Goal: Download file/media

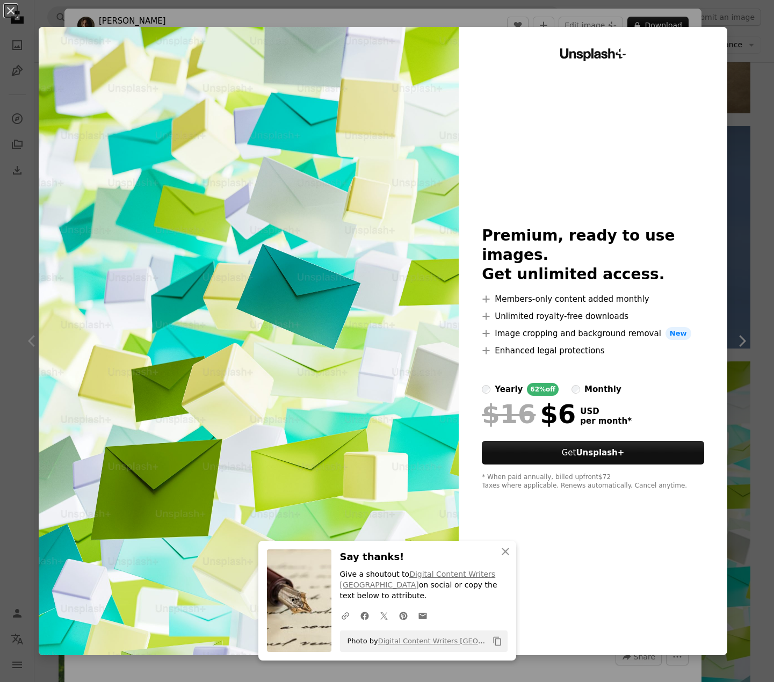
scroll to position [54, 0]
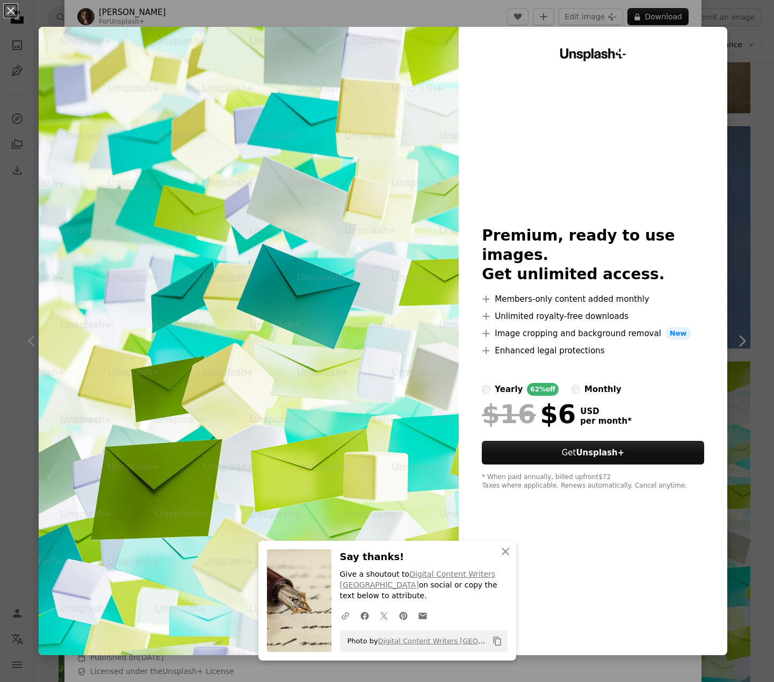
click at [6, 13] on button "An X shape" at bounding box center [10, 10] width 13 height 13
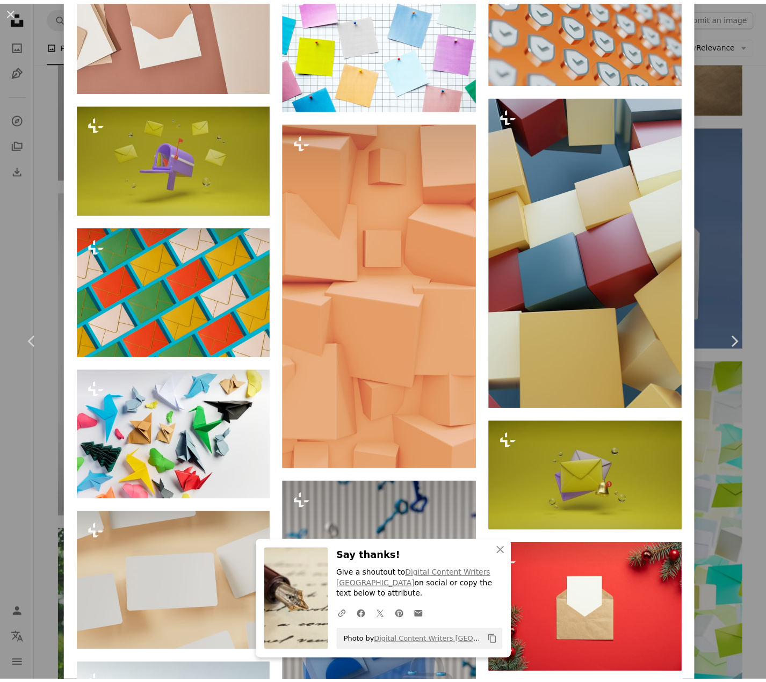
scroll to position [1934, 0]
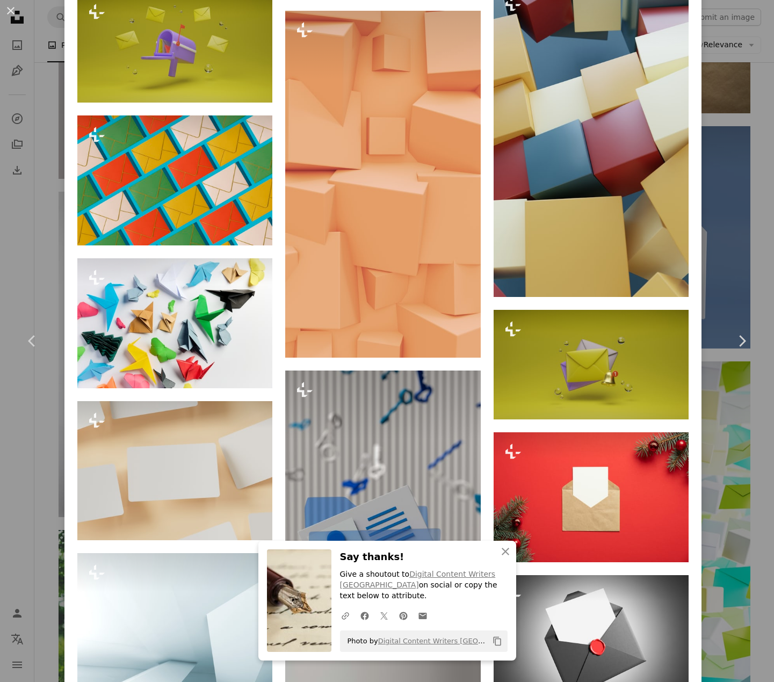
click at [13, 10] on button "An X shape" at bounding box center [10, 10] width 13 height 13
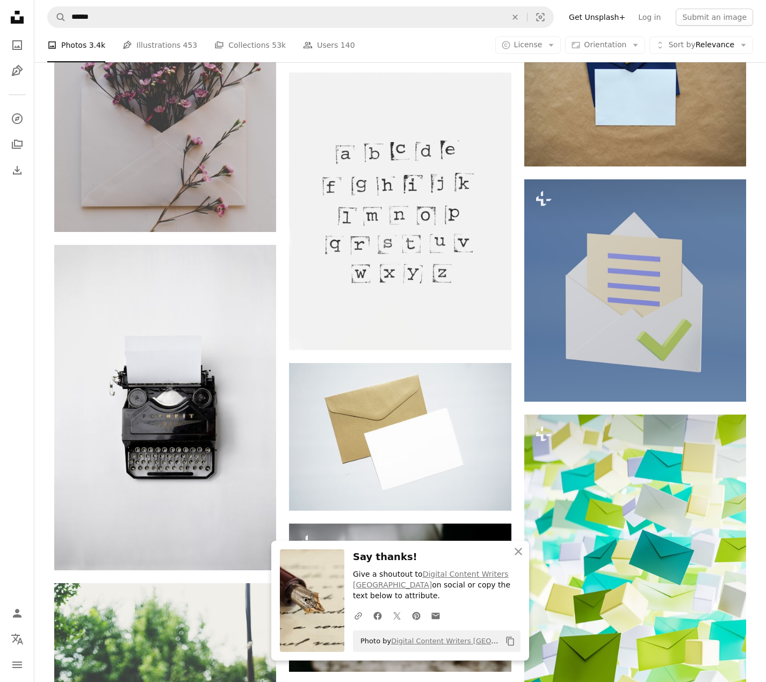
scroll to position [1196, 0]
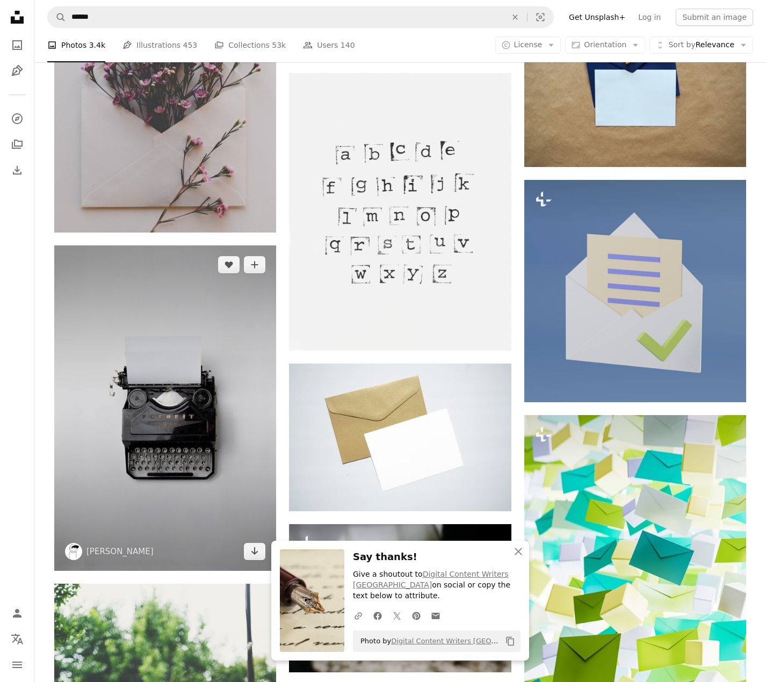
click at [146, 403] on img at bounding box center [165, 409] width 222 height 326
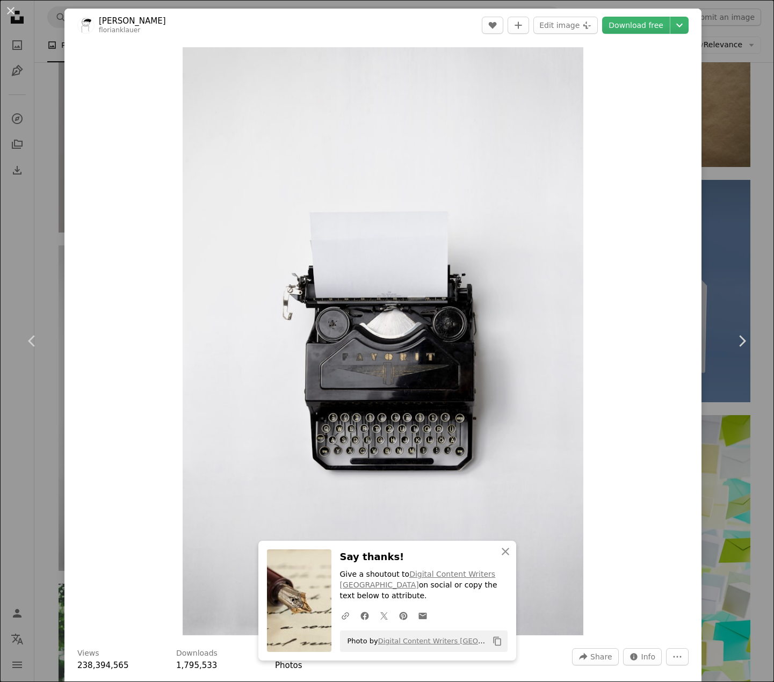
click at [632, 20] on link "Download free" at bounding box center [636, 25] width 68 height 17
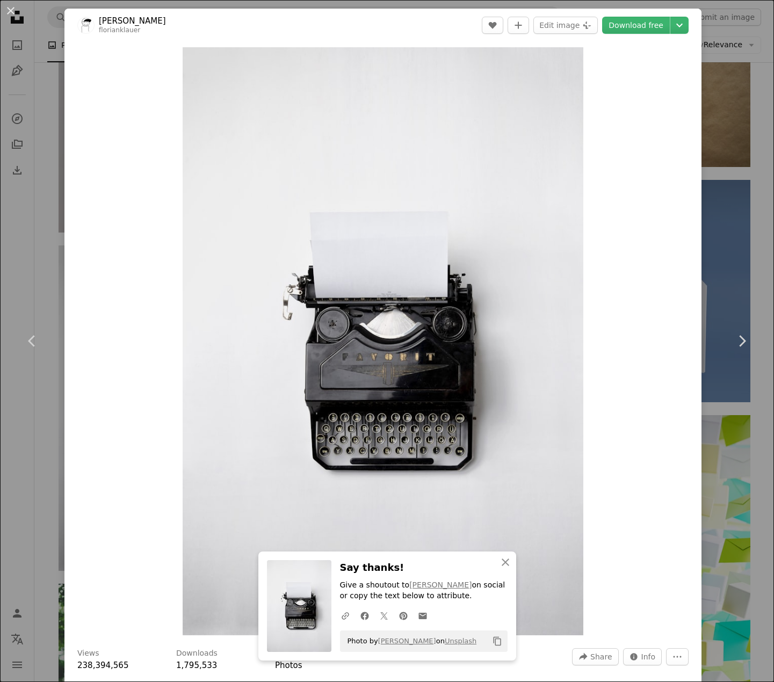
drag, startPoint x: 10, startPoint y: 11, endPoint x: 15, endPoint y: 20, distance: 10.3
click at [10, 11] on button "An X shape" at bounding box center [10, 10] width 13 height 13
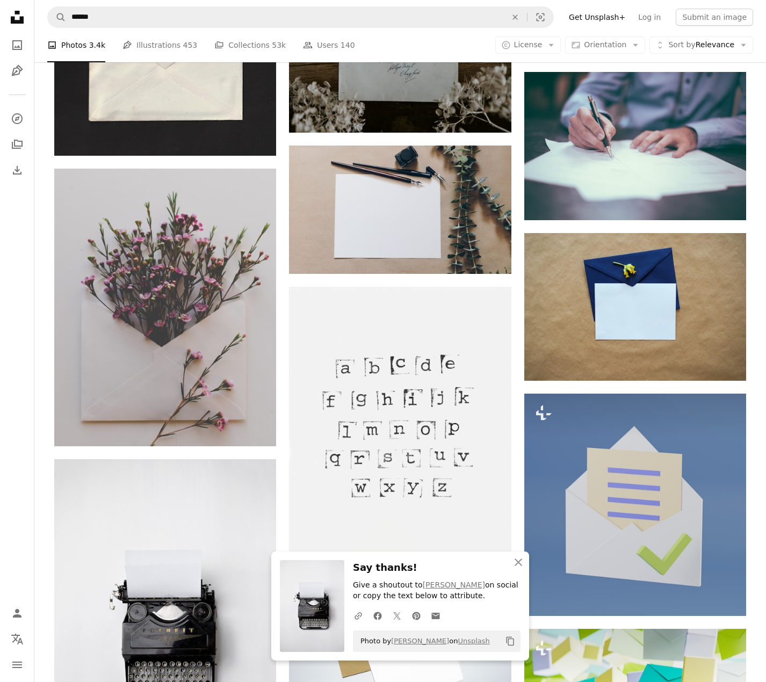
scroll to position [981, 0]
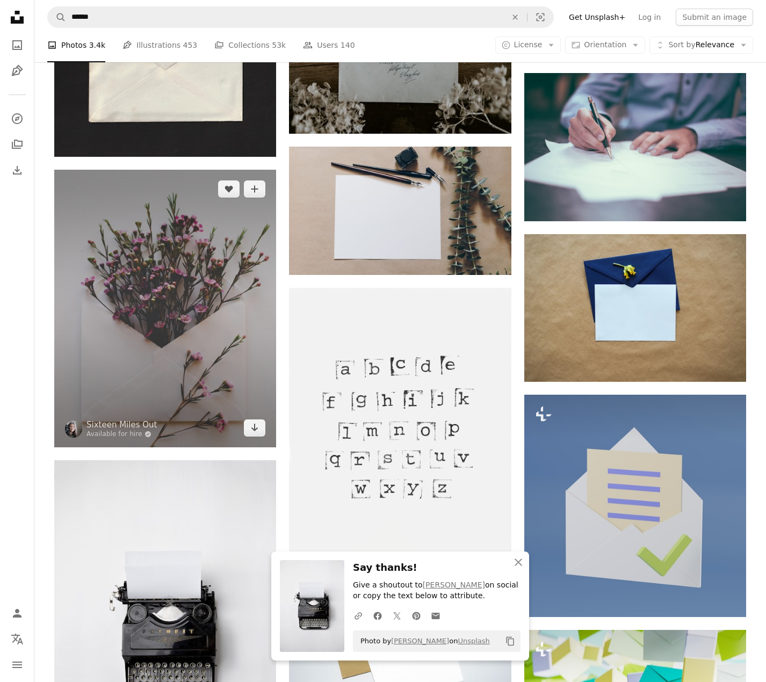
click at [166, 282] on img at bounding box center [165, 309] width 222 height 278
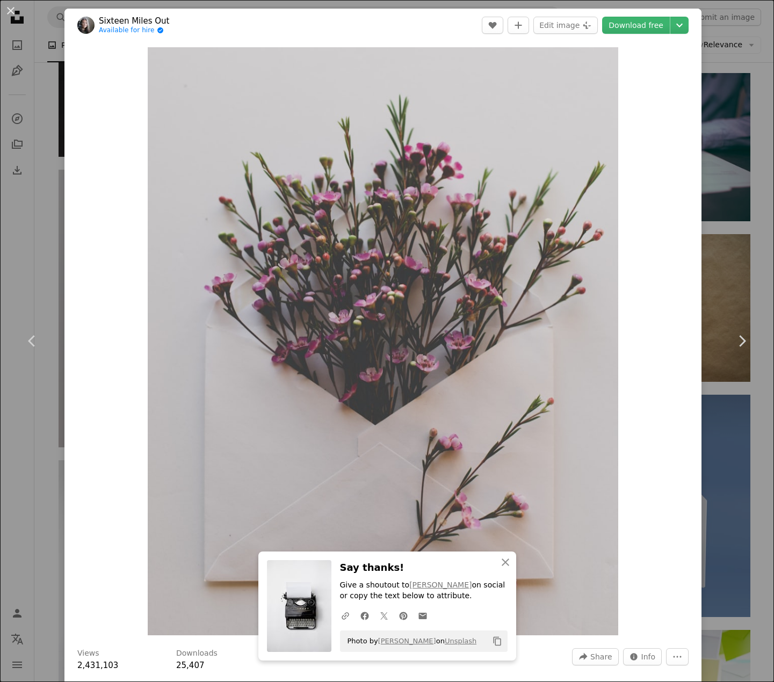
click at [641, 25] on link "Download free" at bounding box center [636, 25] width 68 height 17
click at [4, 17] on button "An X shape" at bounding box center [10, 10] width 13 height 13
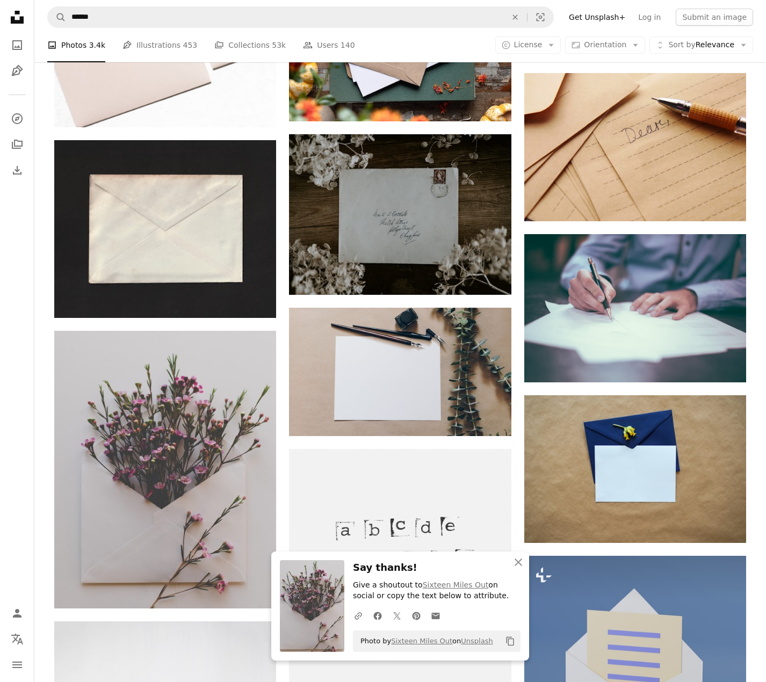
scroll to position [659, 0]
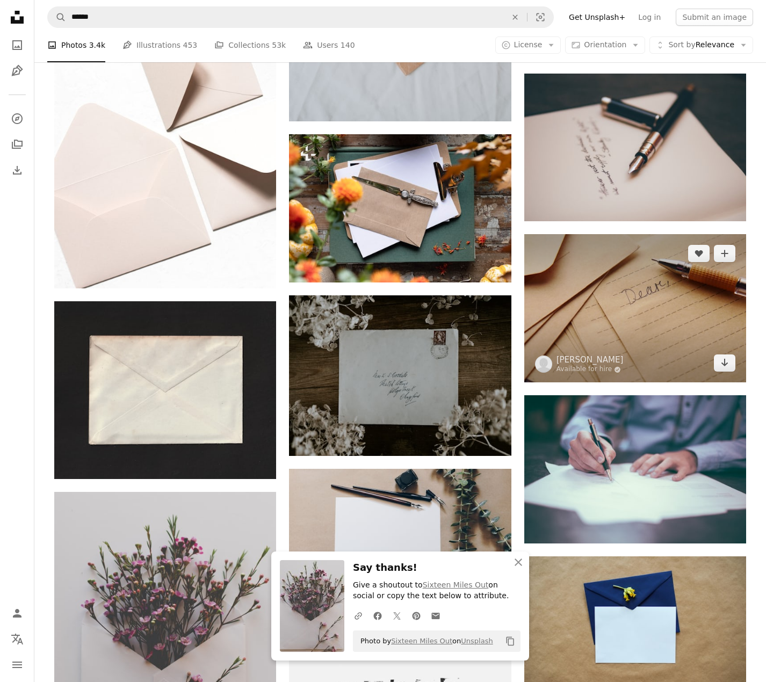
click at [668, 263] on img at bounding box center [635, 308] width 222 height 148
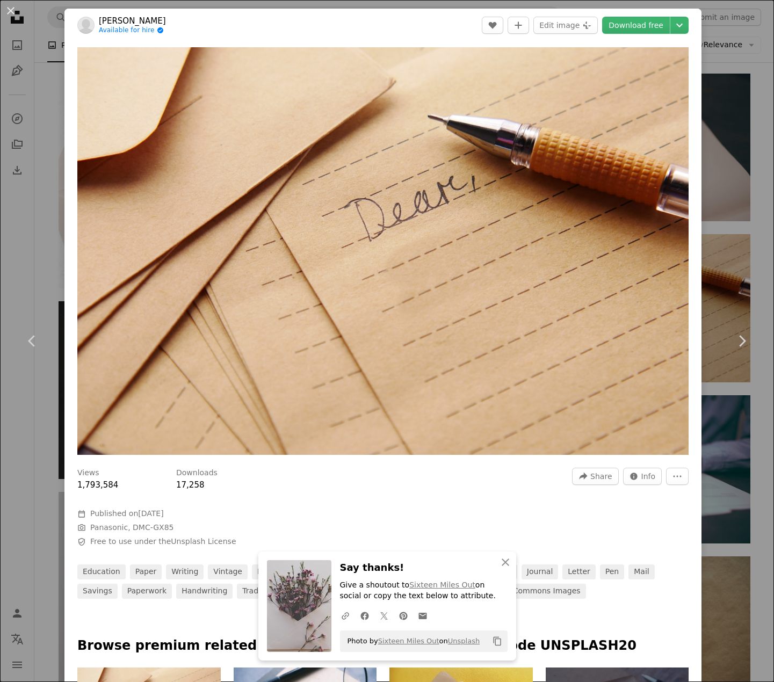
drag, startPoint x: 596, startPoint y: 20, endPoint x: 609, endPoint y: 23, distance: 12.6
click at [600, 20] on div "A heart A plus sign Edit image Plus sign for Unsplash+ Download free Chevron do…" at bounding box center [585, 25] width 207 height 17
click at [619, 21] on link "Download free" at bounding box center [636, 25] width 68 height 17
drag, startPoint x: 11, startPoint y: 7, endPoint x: 69, endPoint y: 136, distance: 141.6
click at [9, 8] on button "An X shape" at bounding box center [10, 10] width 13 height 13
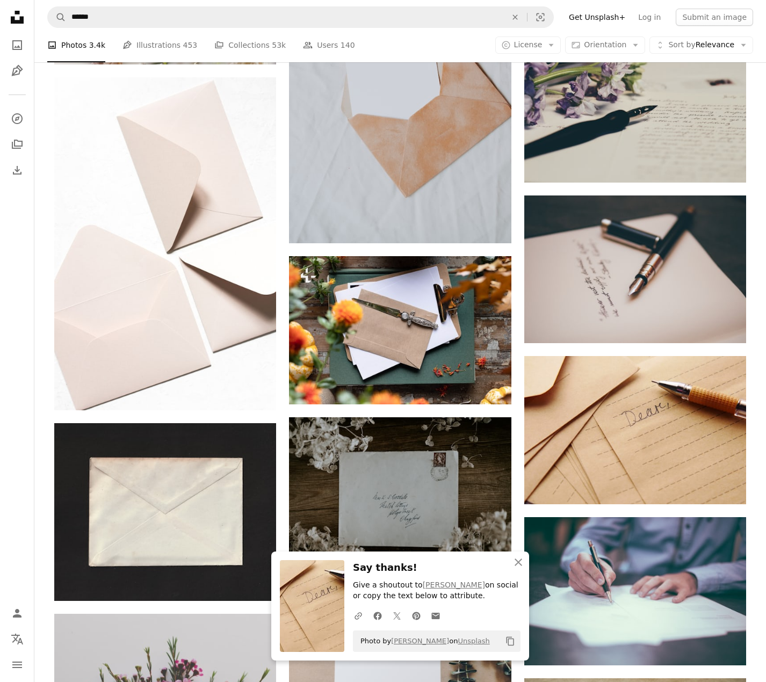
scroll to position [390, 0]
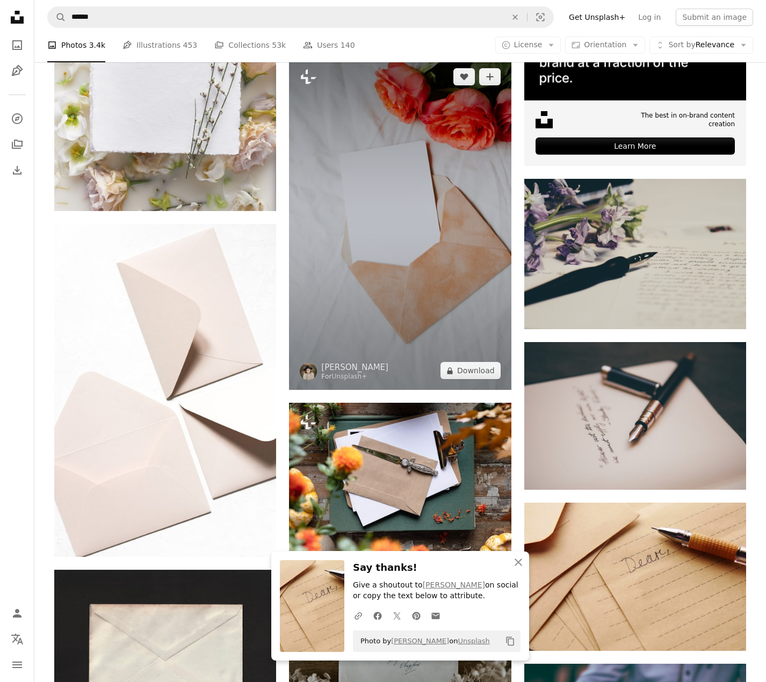
click at [463, 239] on img at bounding box center [400, 223] width 222 height 333
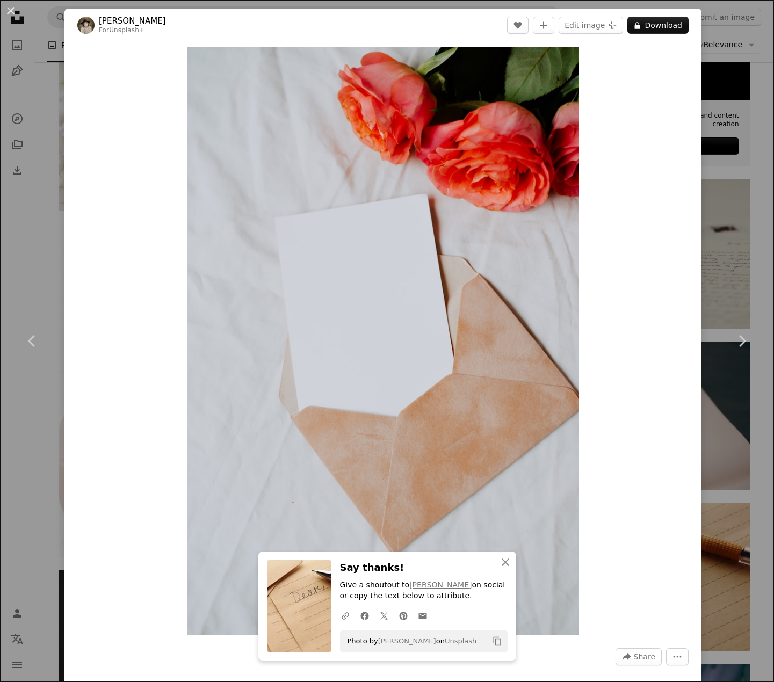
click at [673, 28] on button "A lock Download" at bounding box center [658, 25] width 61 height 17
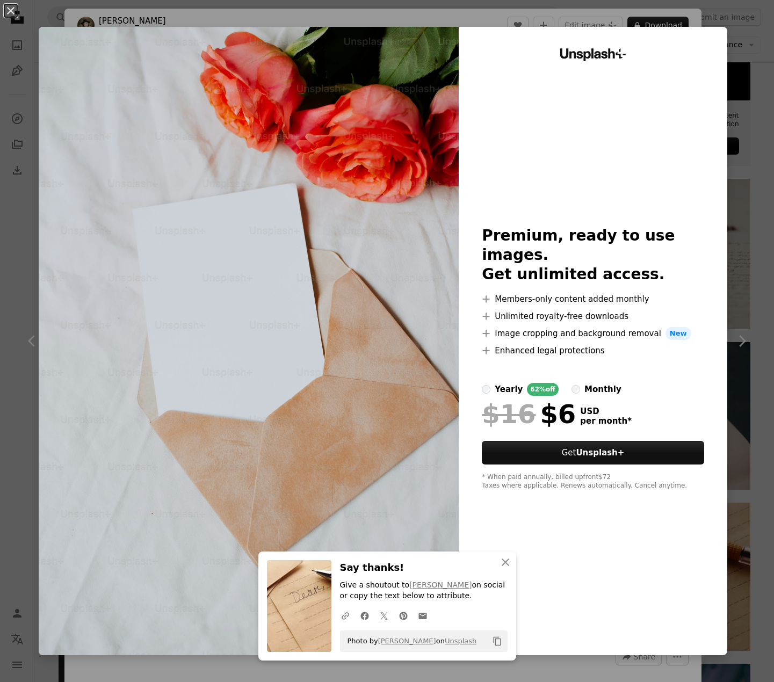
click at [15, 5] on button "An X shape" at bounding box center [10, 10] width 13 height 13
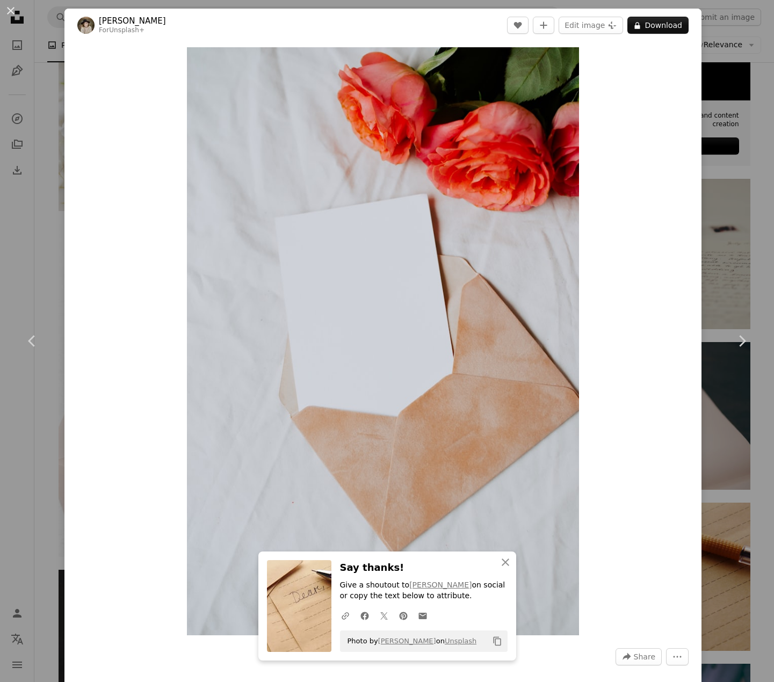
click at [14, 13] on button "An X shape" at bounding box center [10, 10] width 13 height 13
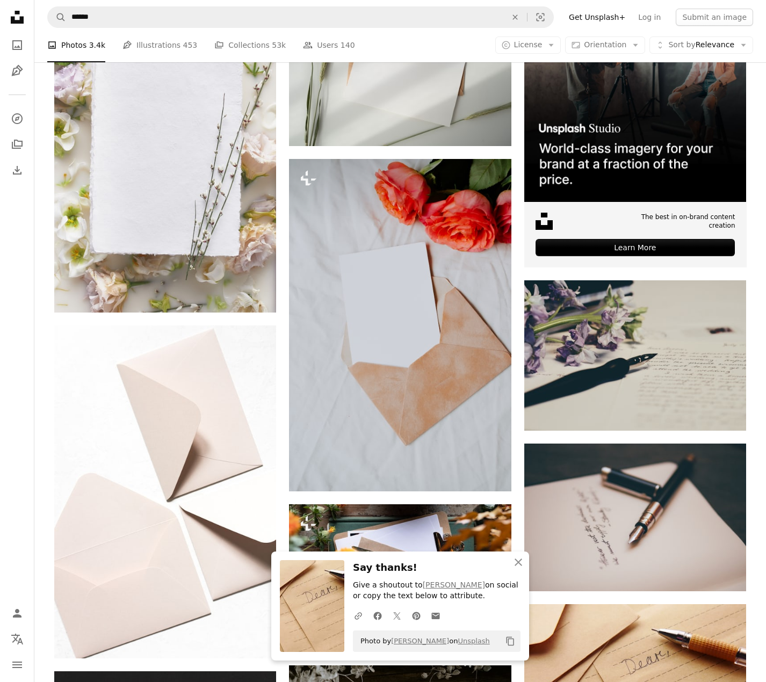
scroll to position [175, 0]
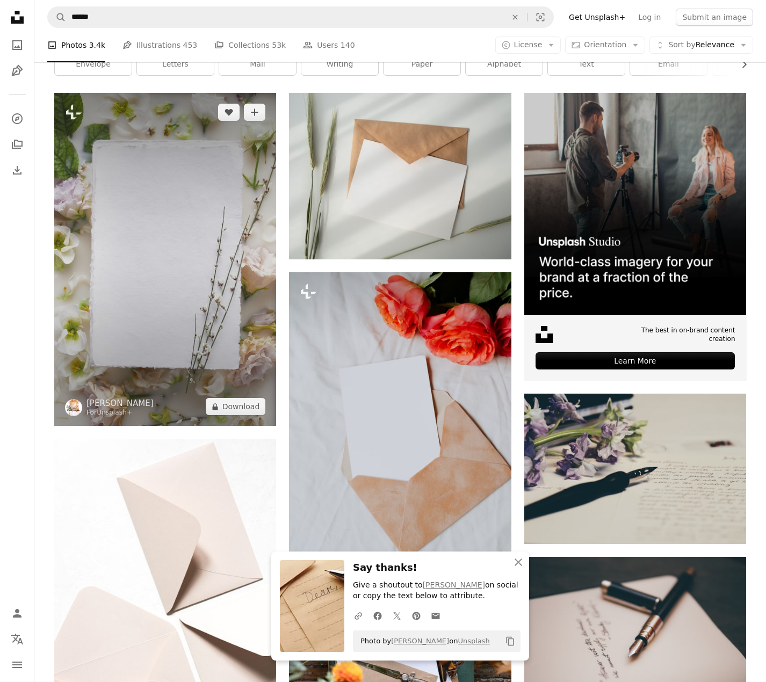
click at [161, 167] on img at bounding box center [165, 259] width 222 height 333
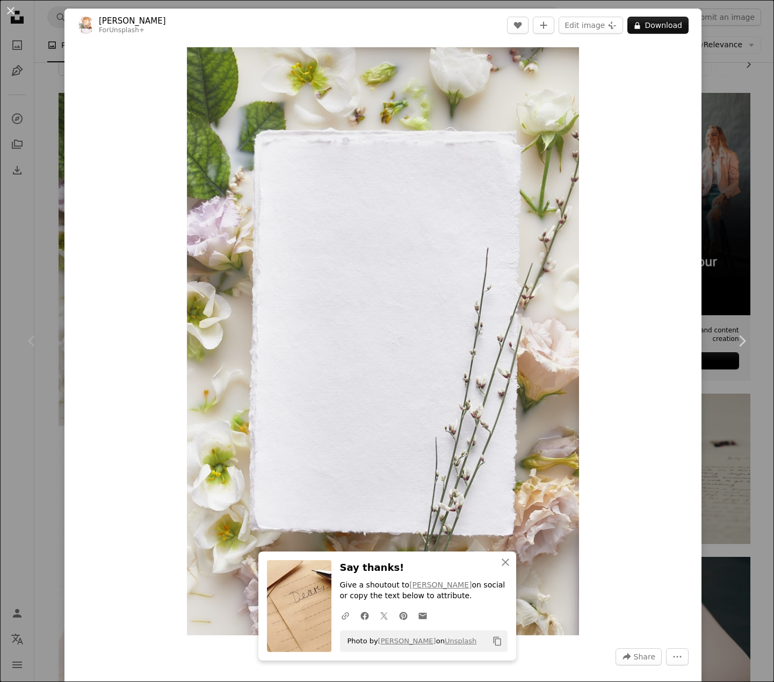
click at [656, 28] on button "A lock Download" at bounding box center [658, 25] width 61 height 17
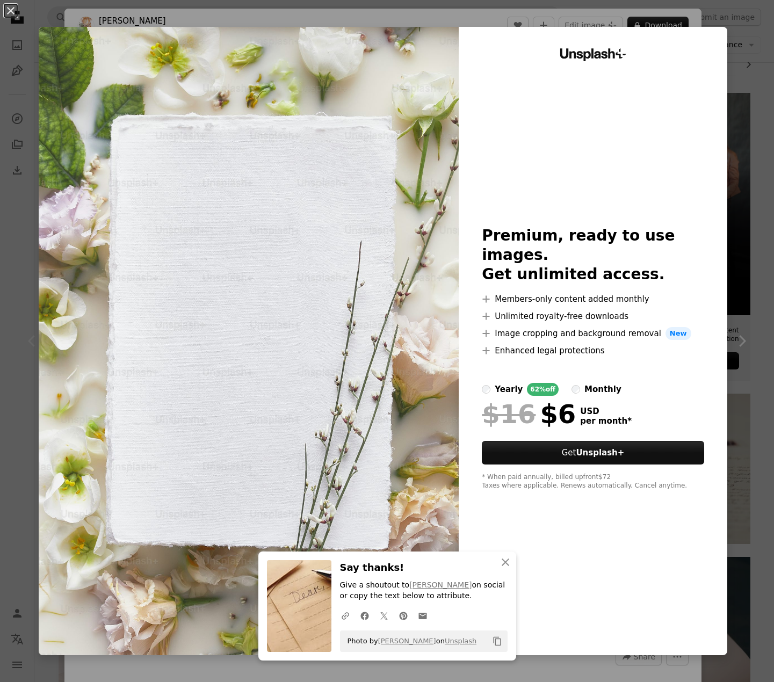
click at [10, 9] on button "An X shape" at bounding box center [10, 10] width 13 height 13
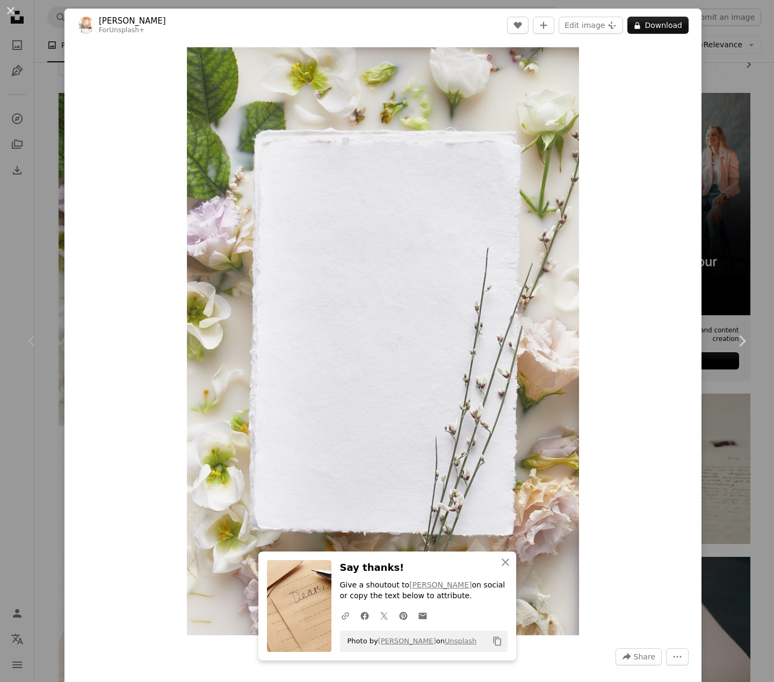
click at [12, 11] on button "An X shape" at bounding box center [10, 10] width 13 height 13
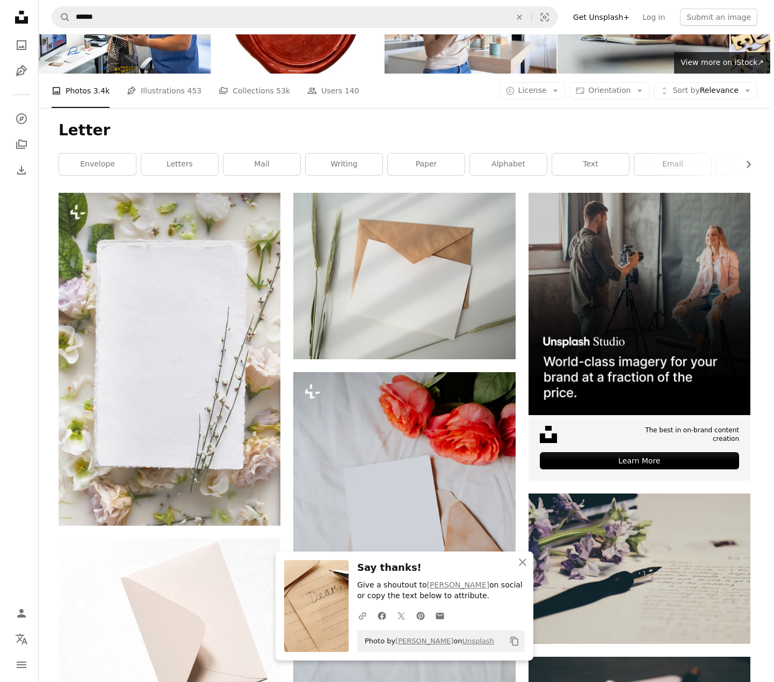
scroll to position [68, 0]
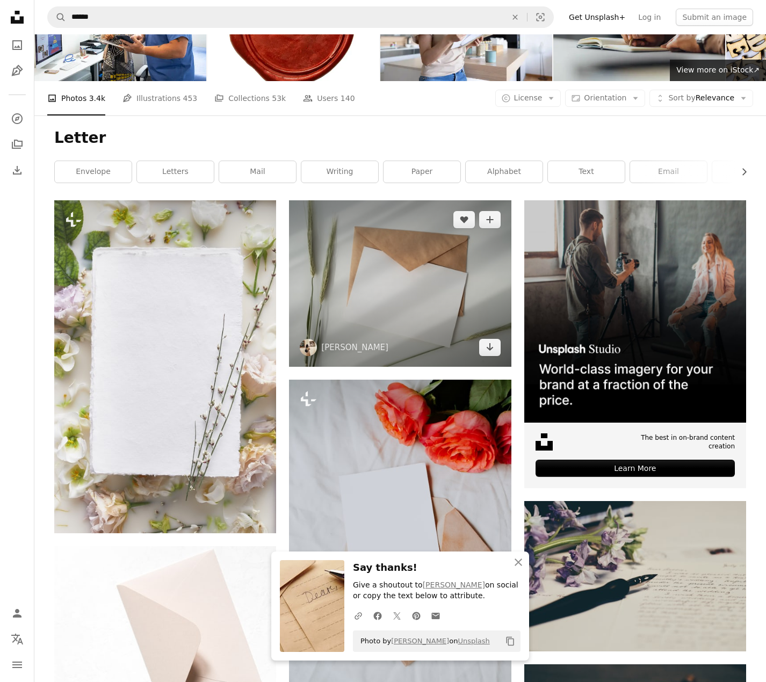
click at [421, 327] on img at bounding box center [400, 283] width 222 height 167
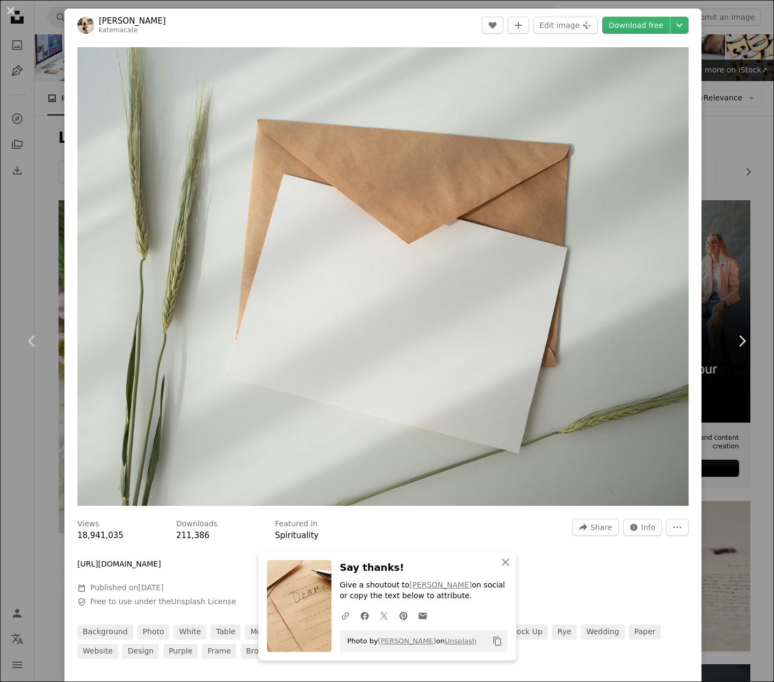
click at [630, 25] on link "Download free" at bounding box center [636, 25] width 68 height 17
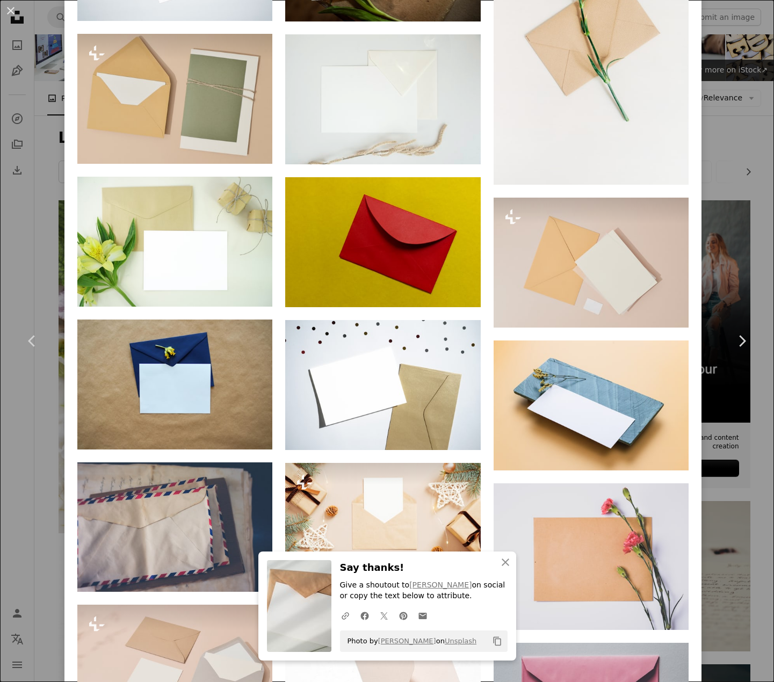
scroll to position [1021, 0]
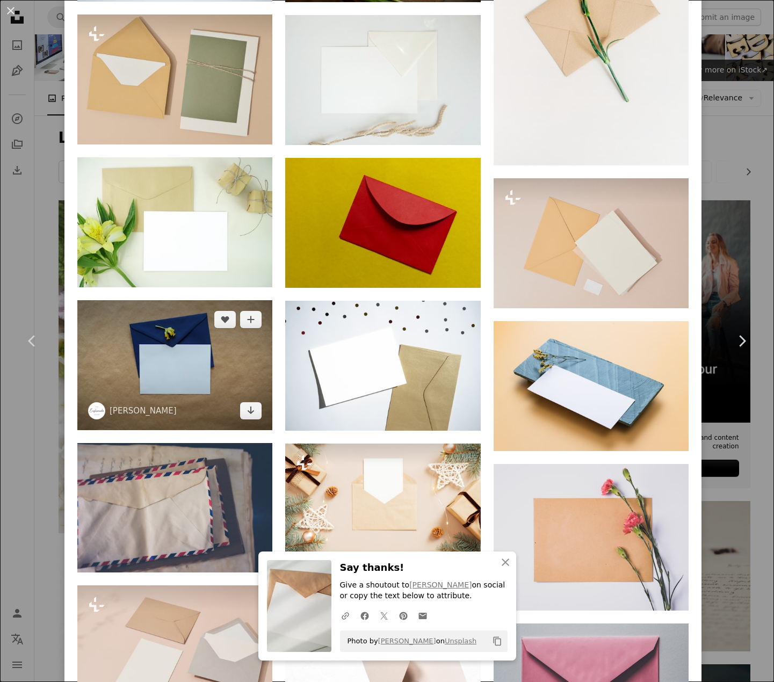
click at [200, 352] on img at bounding box center [174, 365] width 195 height 130
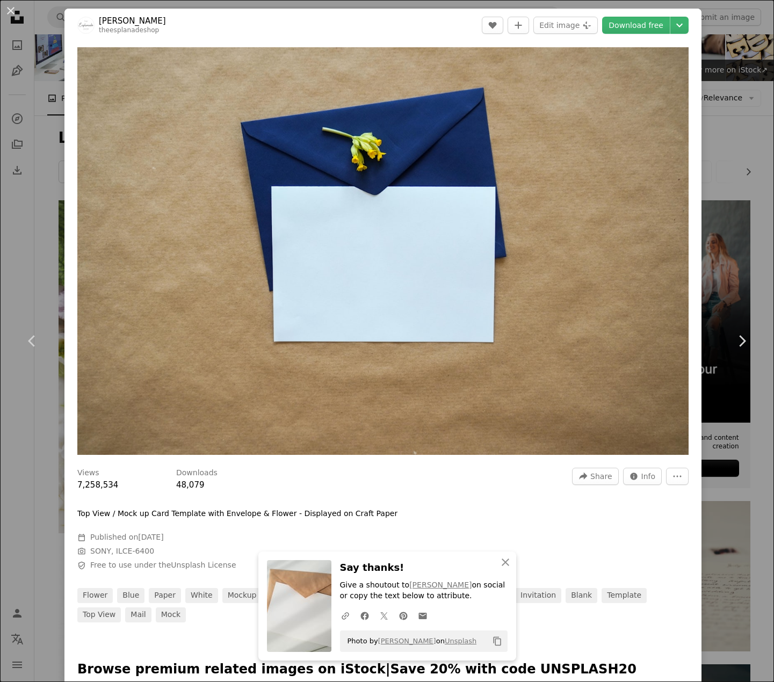
click at [641, 21] on link "Download free" at bounding box center [636, 25] width 68 height 17
click at [4, 14] on button "An X shape" at bounding box center [10, 10] width 13 height 13
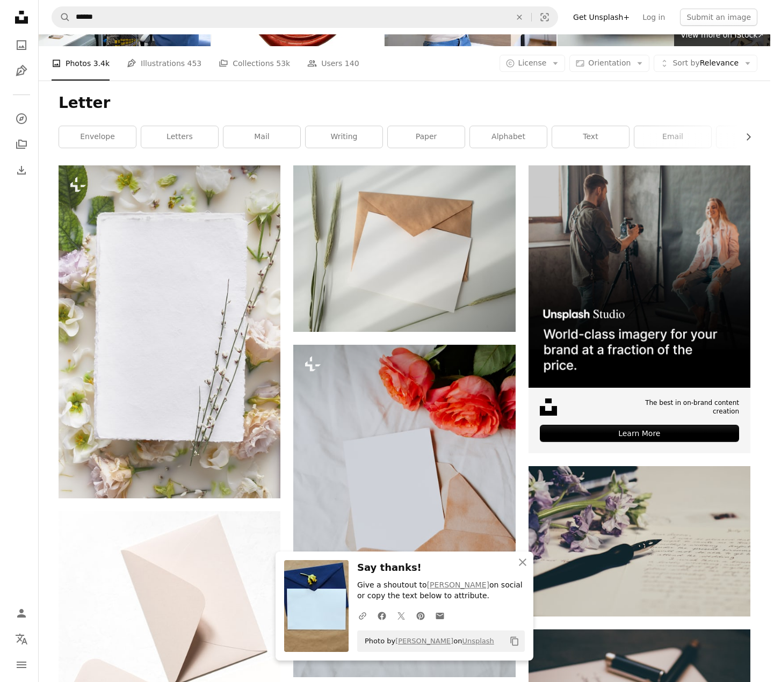
scroll to position [121, 0]
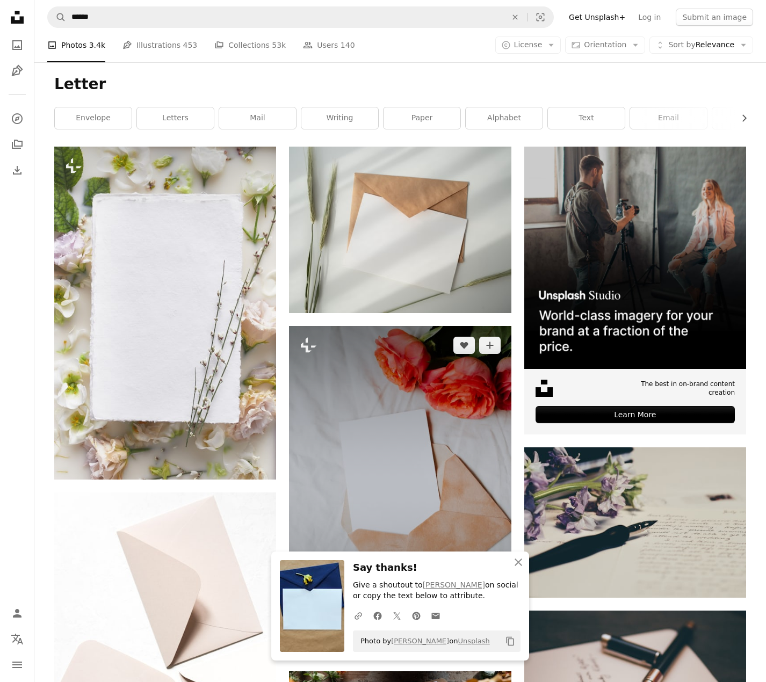
click at [437, 422] on img at bounding box center [400, 492] width 222 height 333
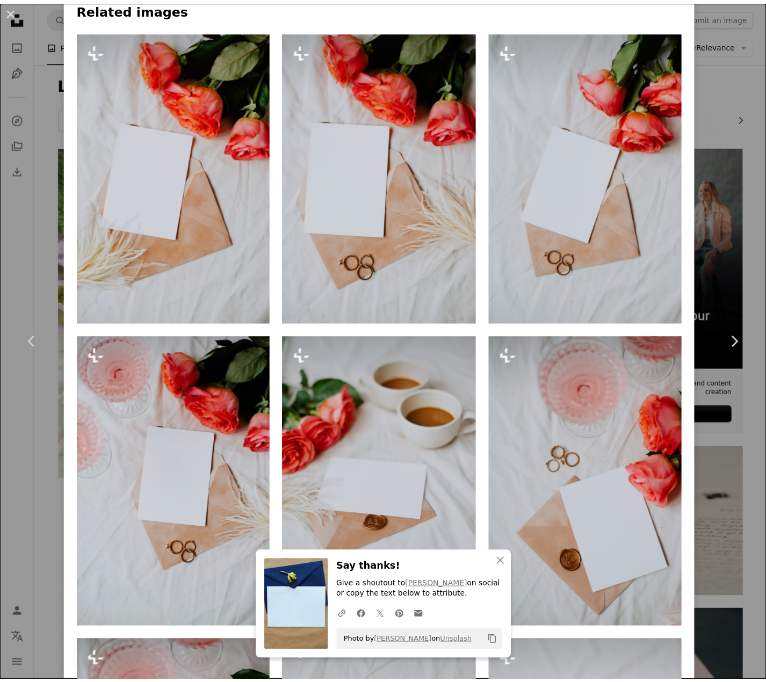
scroll to position [1128, 0]
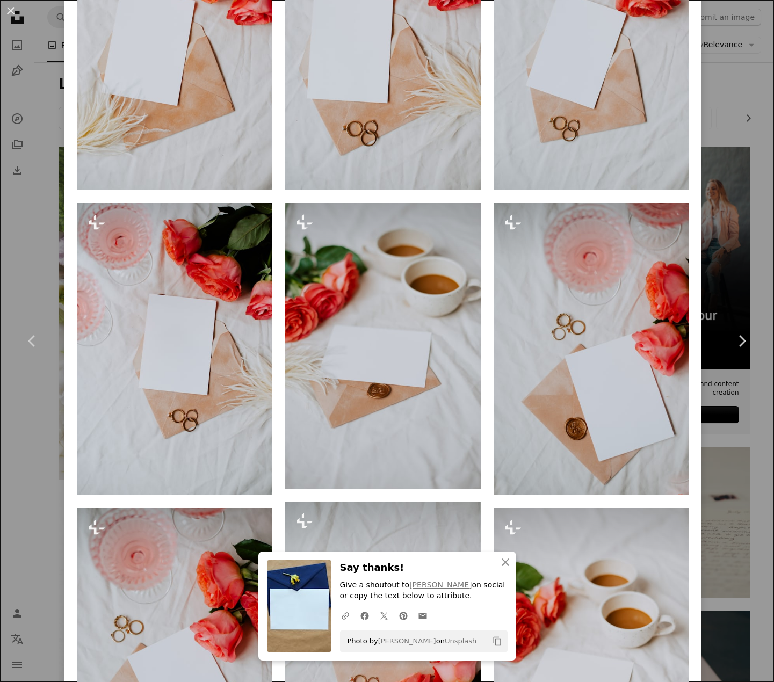
click at [5, 10] on button "An X shape" at bounding box center [10, 10] width 13 height 13
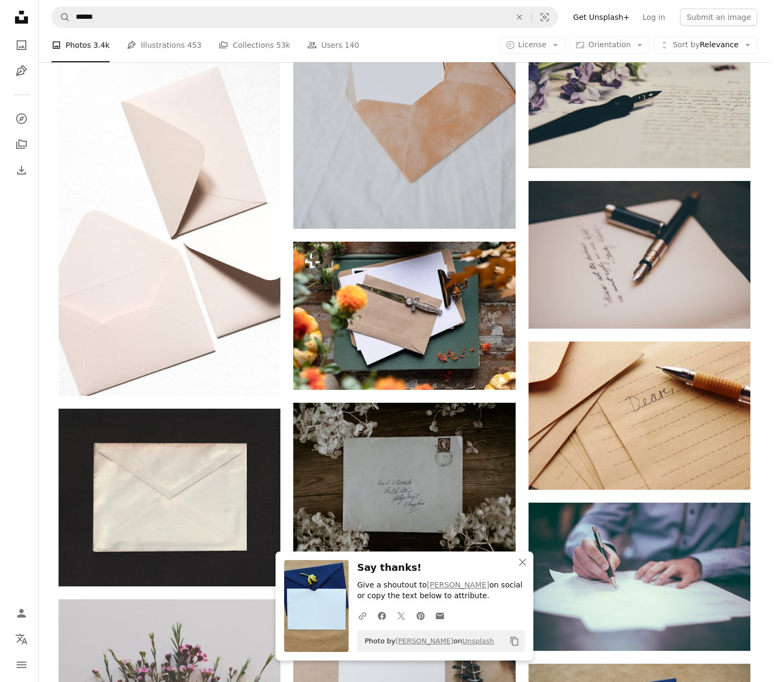
scroll to position [659, 0]
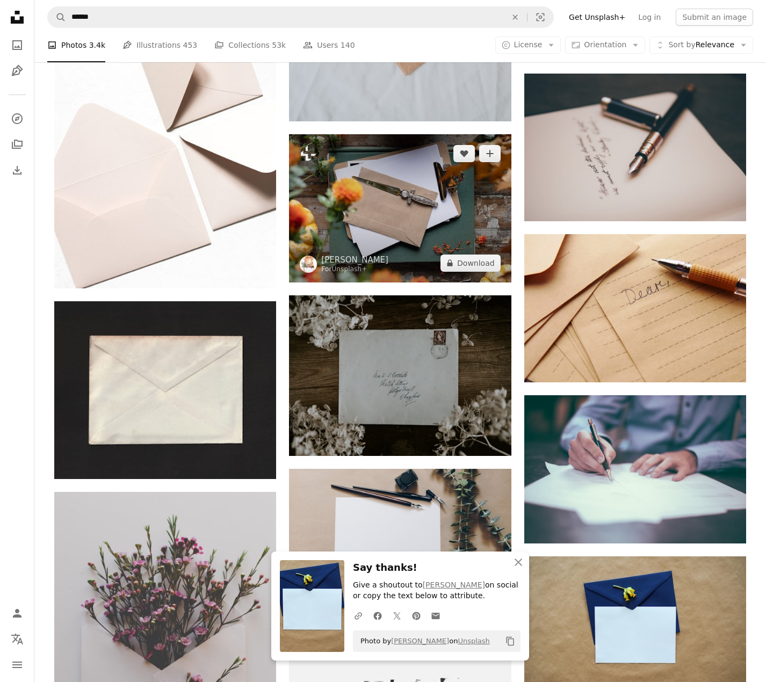
click at [420, 235] on img at bounding box center [400, 208] width 222 height 148
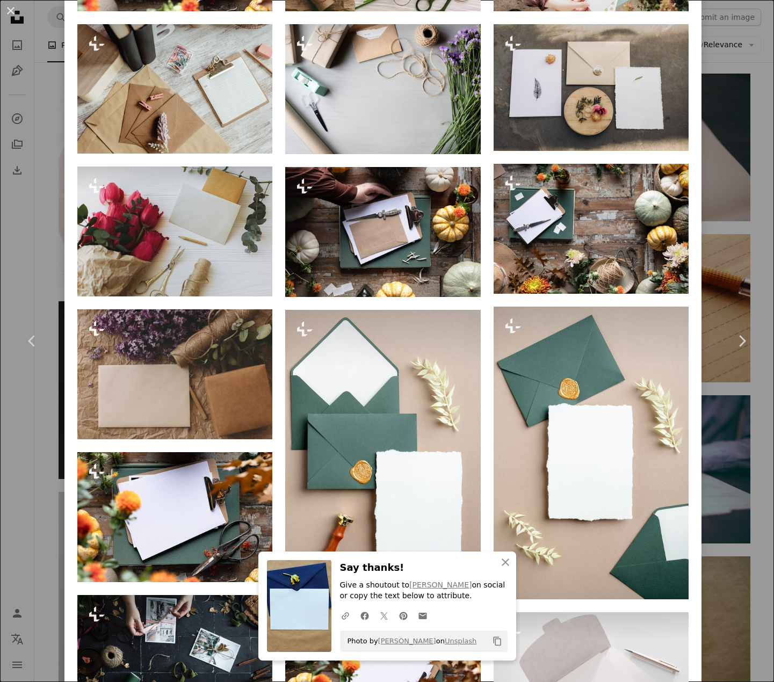
scroll to position [1236, 0]
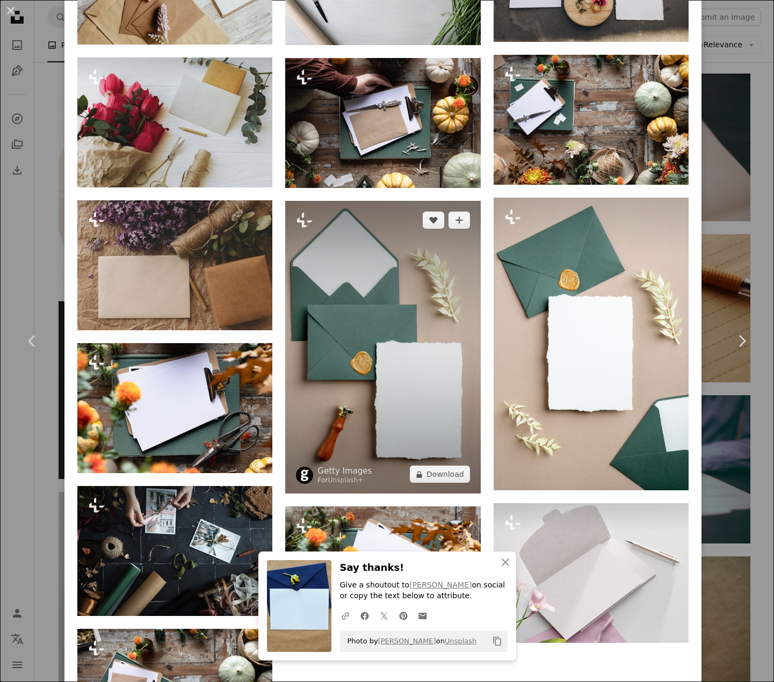
click at [397, 358] on img at bounding box center [382, 347] width 195 height 293
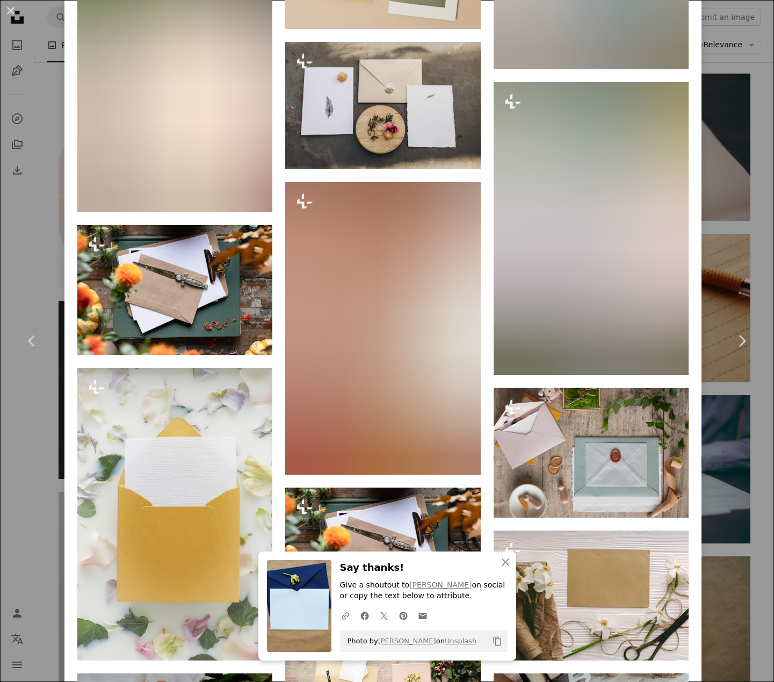
scroll to position [2042, 0]
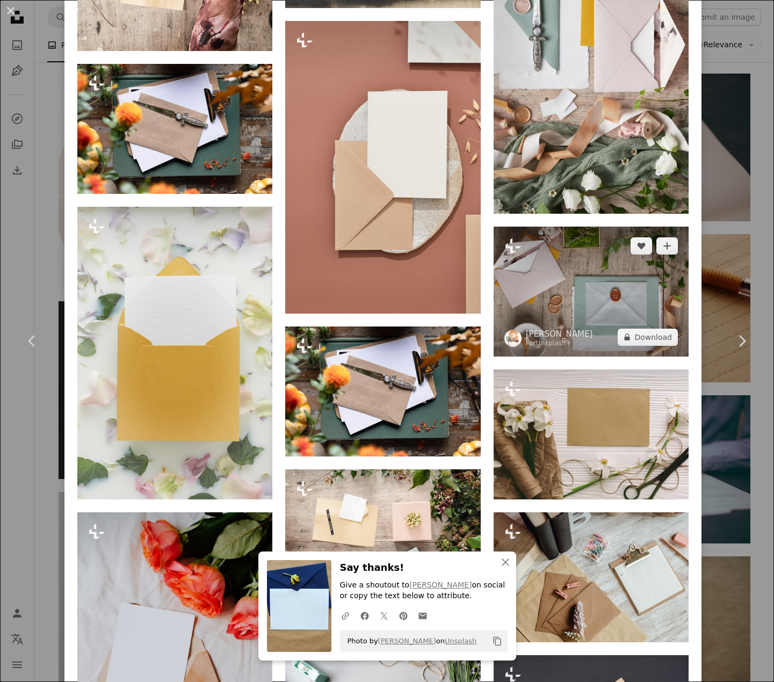
click at [618, 265] on img at bounding box center [591, 292] width 195 height 130
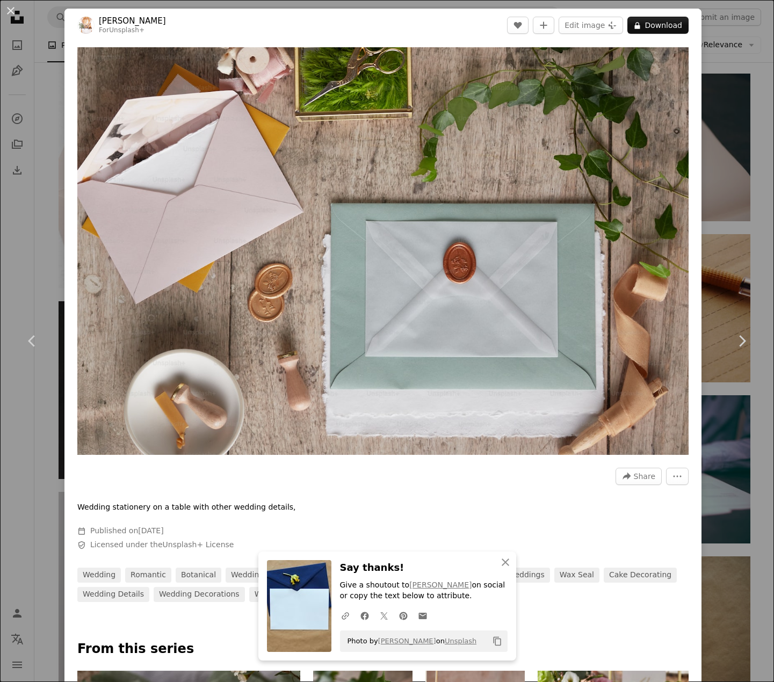
click at [653, 23] on button "A lock Download" at bounding box center [658, 25] width 61 height 17
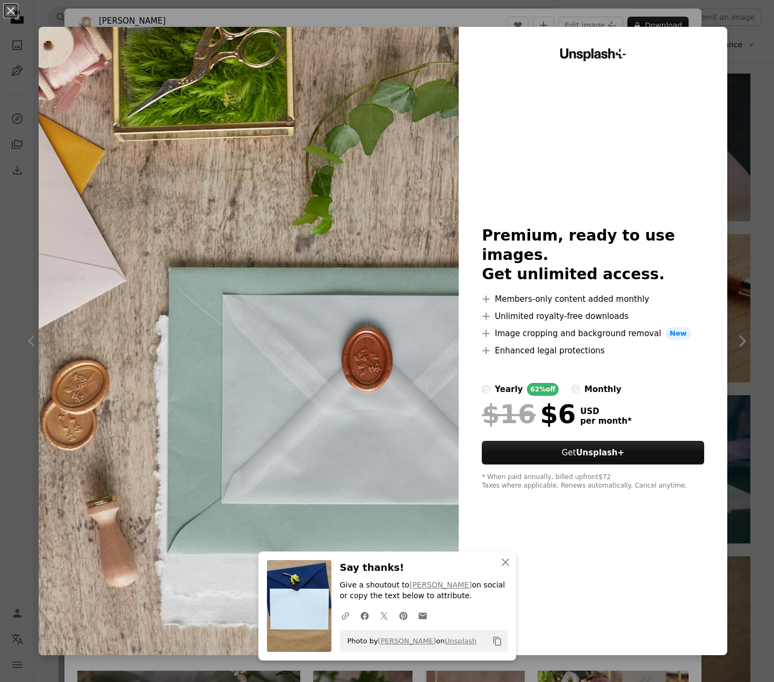
click at [5, 5] on button "An X shape" at bounding box center [10, 10] width 13 height 13
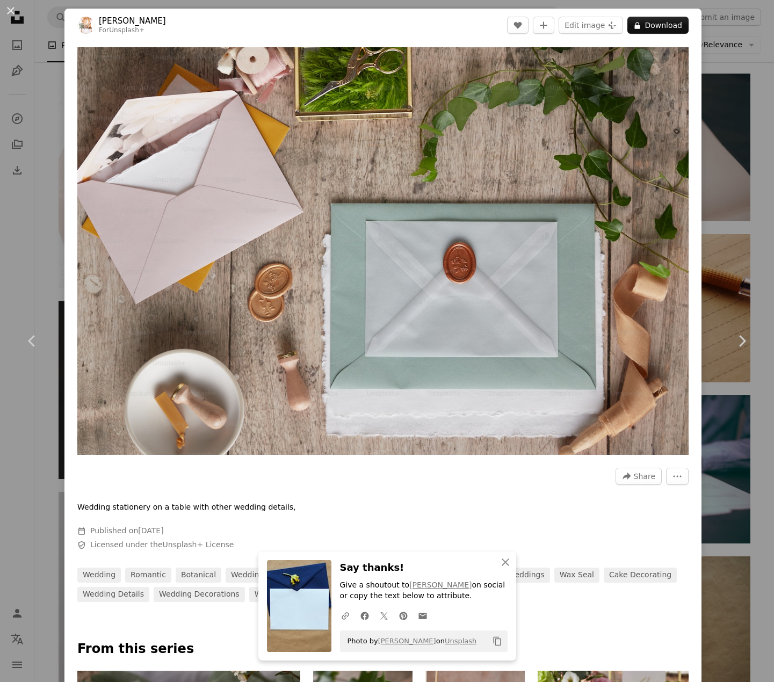
drag, startPoint x: 8, startPoint y: 10, endPoint x: 25, endPoint y: 0, distance: 19.7
click at [8, 8] on button "An X shape" at bounding box center [10, 10] width 13 height 13
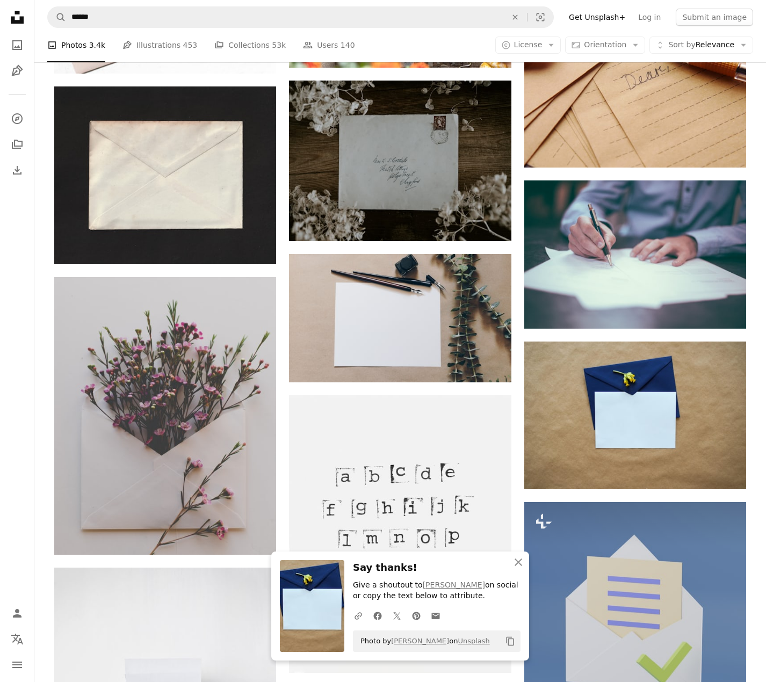
scroll to position [1089, 0]
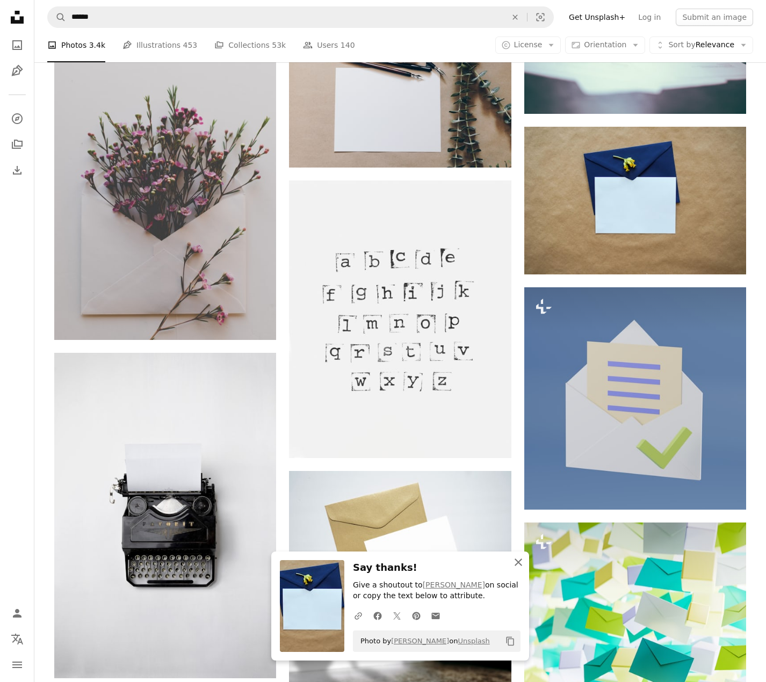
click at [522, 563] on icon "An X shape" at bounding box center [518, 562] width 13 height 13
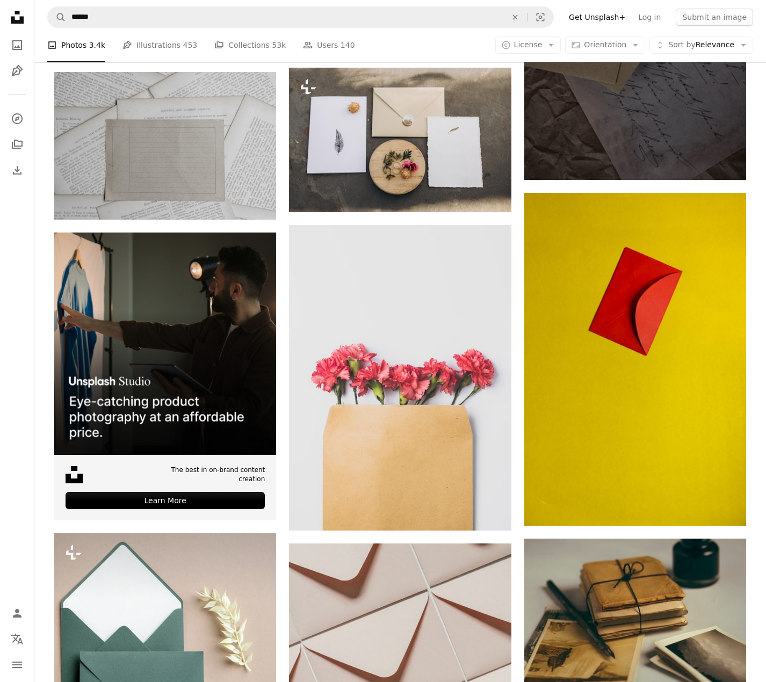
scroll to position [2915, 0]
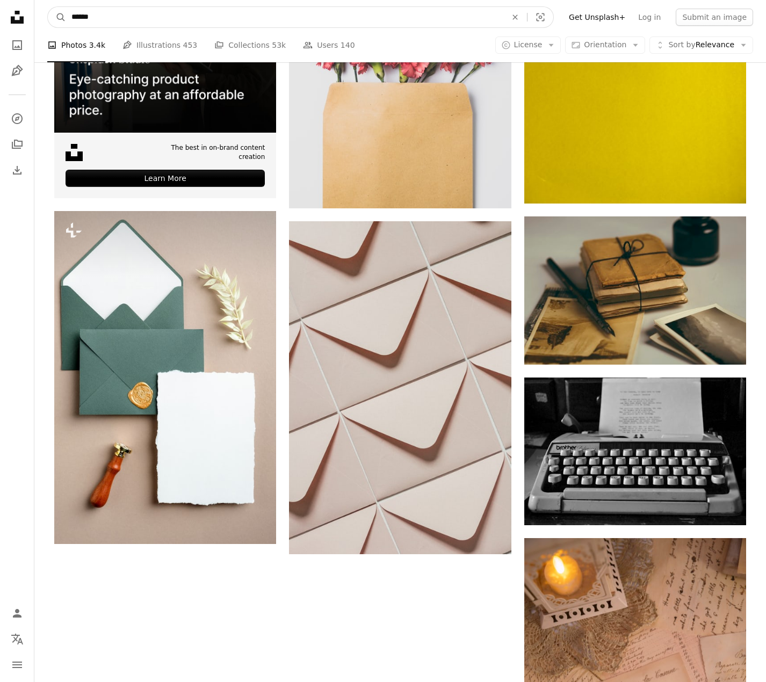
drag, startPoint x: 96, startPoint y: 20, endPoint x: 36, endPoint y: 15, distance: 60.4
click at [35, 16] on nav "A magnifying glass ****** An X shape Visual search Filters Get Unsplash+ Log in…" at bounding box center [400, 17] width 732 height 34
type input "**********"
click at [48, 7] on button "A magnifying glass" at bounding box center [57, 17] width 18 height 20
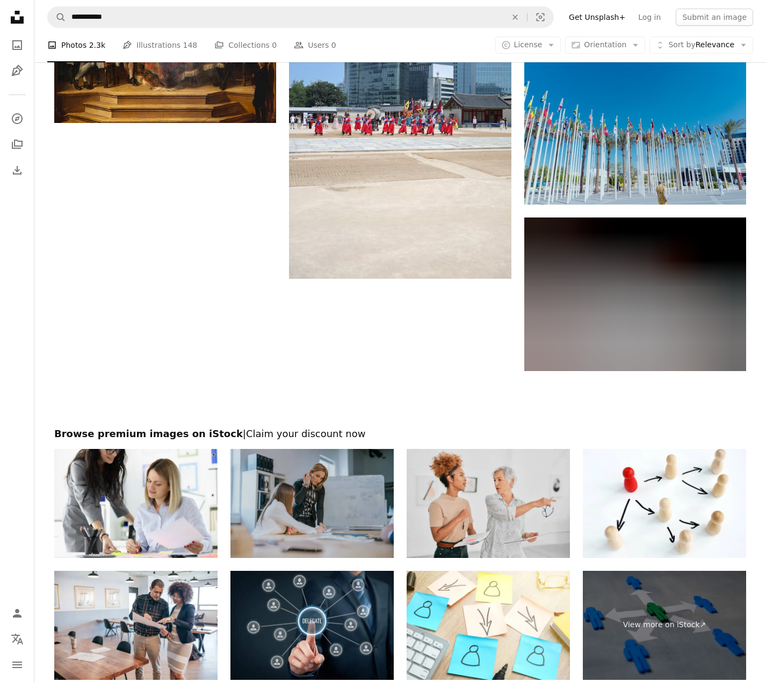
scroll to position [1488, 0]
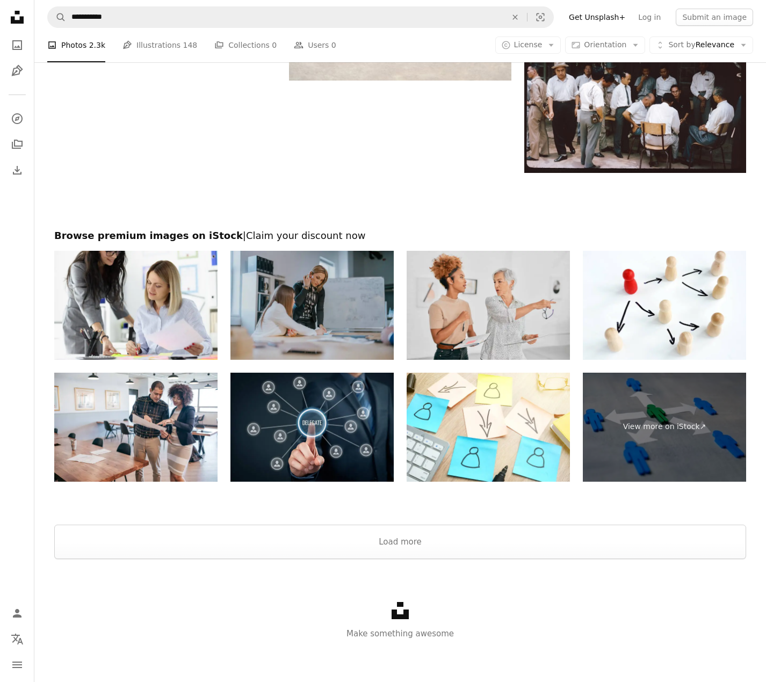
click at [310, 434] on img at bounding box center [312, 427] width 163 height 109
click at [679, 318] on img at bounding box center [664, 305] width 163 height 109
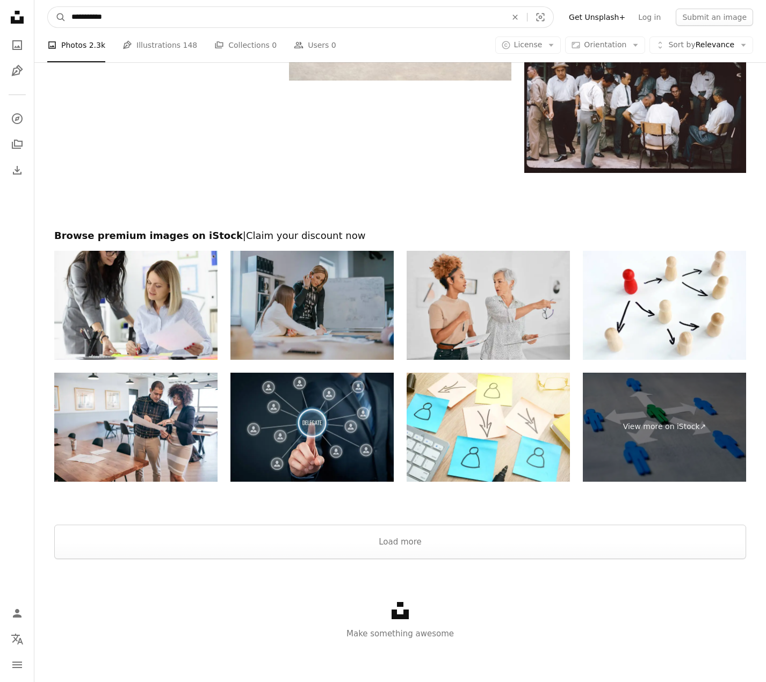
click at [182, 10] on input "**********" at bounding box center [284, 17] width 437 height 20
drag, startPoint x: 147, startPoint y: 22, endPoint x: -38, endPoint y: 29, distance: 184.4
paste input "**********"
type input "**********"
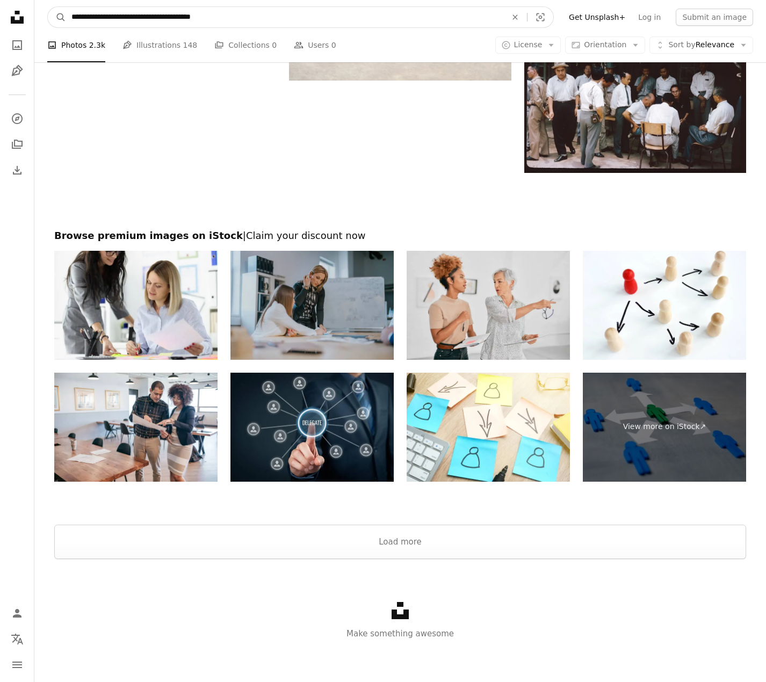
click button "A magnifying glass" at bounding box center [57, 17] width 18 height 20
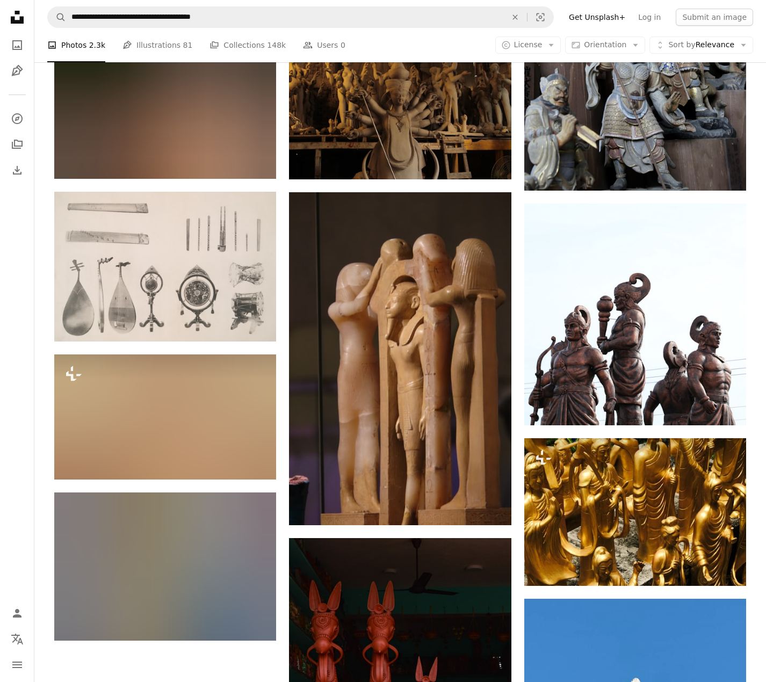
scroll to position [860, 0]
